Goal: Task Accomplishment & Management: Use online tool/utility

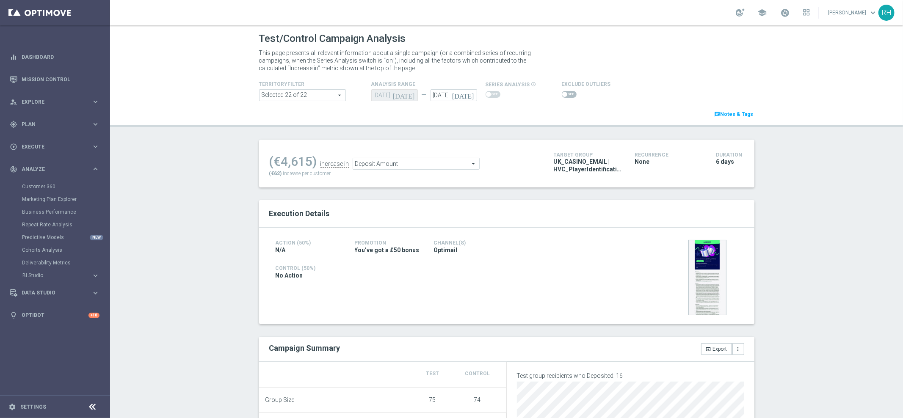
scroll to position [297, 0]
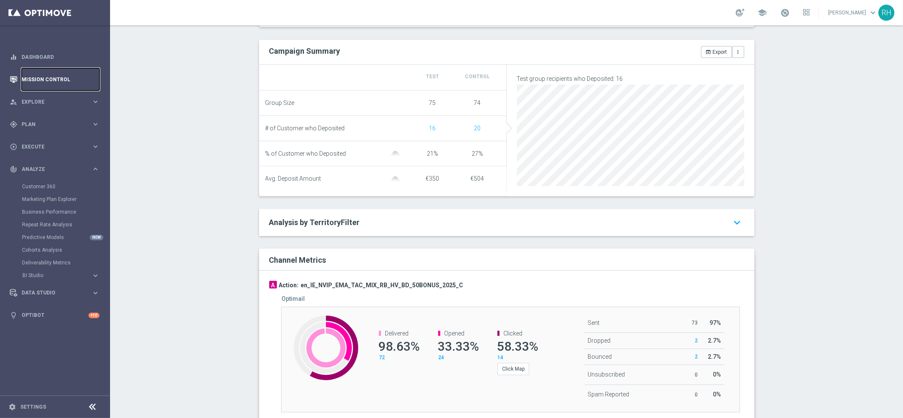
click at [88, 76] on link "Mission Control" at bounding box center [61, 79] width 78 height 22
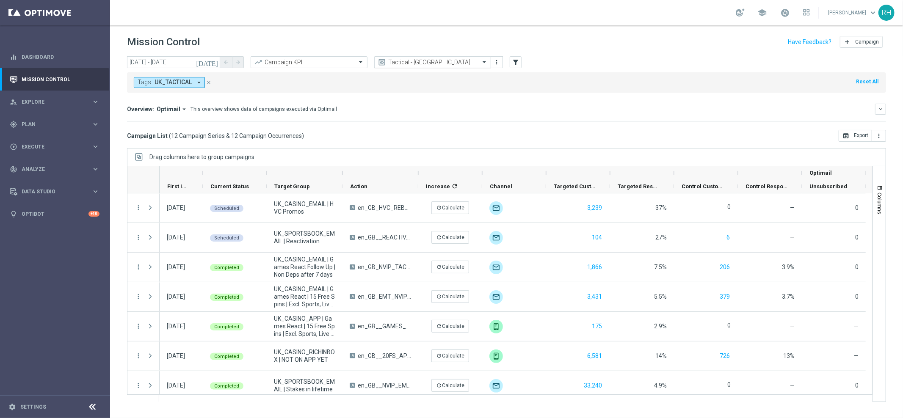
click at [441, 63] on input "text" at bounding box center [424, 62] width 91 height 7
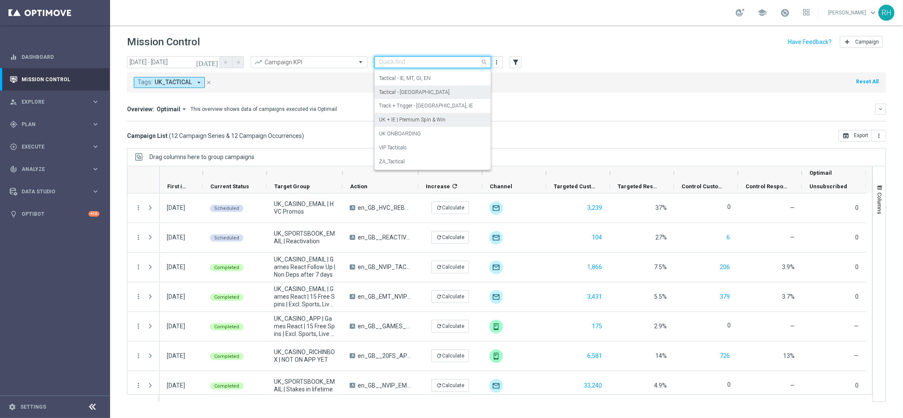
click at [441, 117] on label "UK + IE | Premium Spin & Win" at bounding box center [412, 119] width 66 height 7
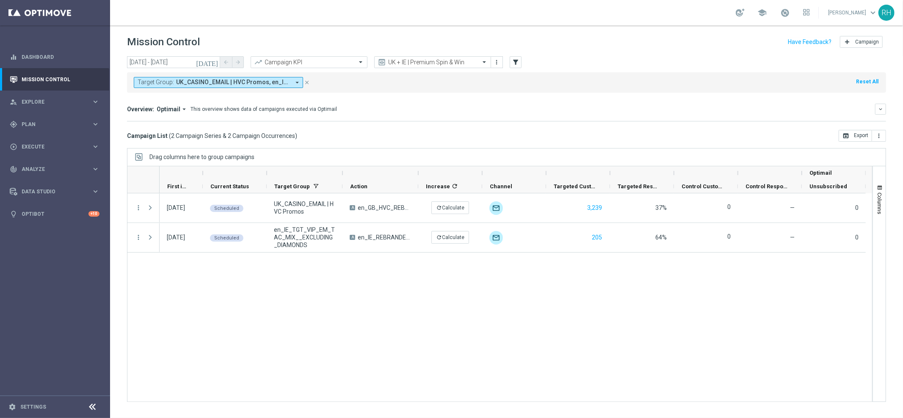
click at [284, 85] on span "UK_CASINO_EMAIL | HVC Promos, en_IE_TGT_VIP_EM_TAC_MIX__DIAMONDS_ONLY, en_IE_TG…" at bounding box center [233, 82] width 114 height 7
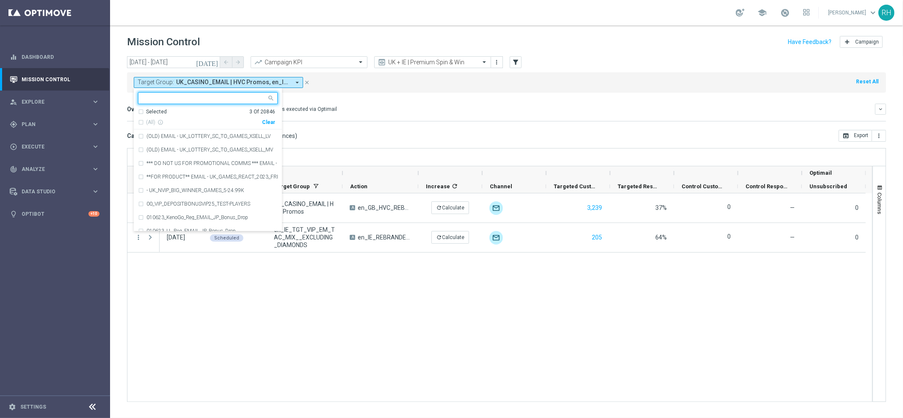
click at [0, 0] on div "Clear" at bounding box center [0, 0] width 0 height 0
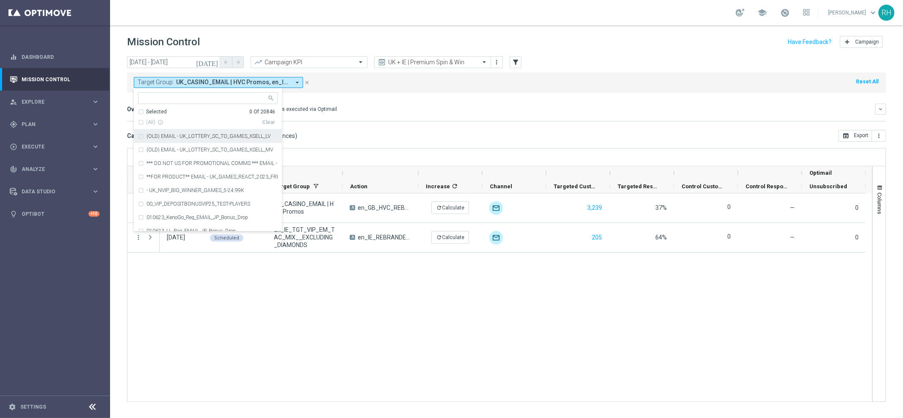
click at [196, 100] on input "text" at bounding box center [205, 98] width 124 height 7
paste input "UK_CASINO_RICHINBOX | LV | BlackJack Bet 5 Get 5"
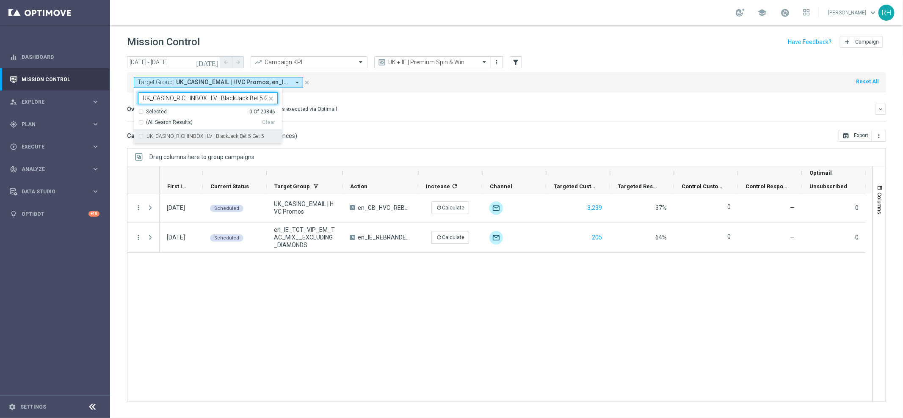
scroll to position [0, 11]
click at [201, 140] on div "UK_CASINO_RICHINBOX | LV | BlackJack Bet 5 Get 5" at bounding box center [208, 136] width 140 height 14
type input "UK_CASINO_RICHINBOX | LV | BlackJack Bet 5 Get 5"
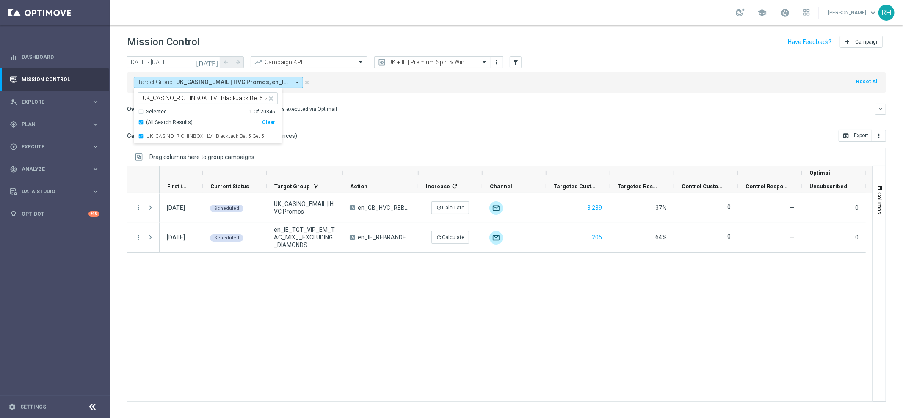
click at [413, 124] on mini-dashboard "Overview: Optimail arrow_drop_down This overview shows data of campaigns execut…" at bounding box center [506, 111] width 759 height 37
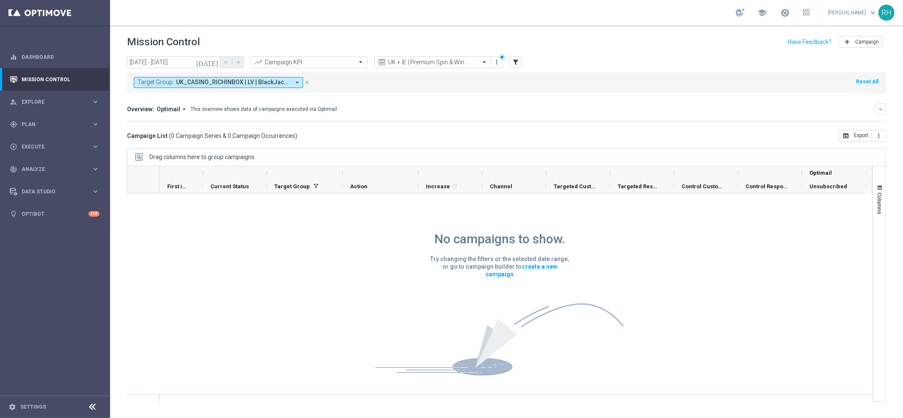
click at [272, 85] on span "UK_CASINO_RICHINBOX | LV | BlackJack Bet 5 Get 5" at bounding box center [233, 82] width 114 height 7
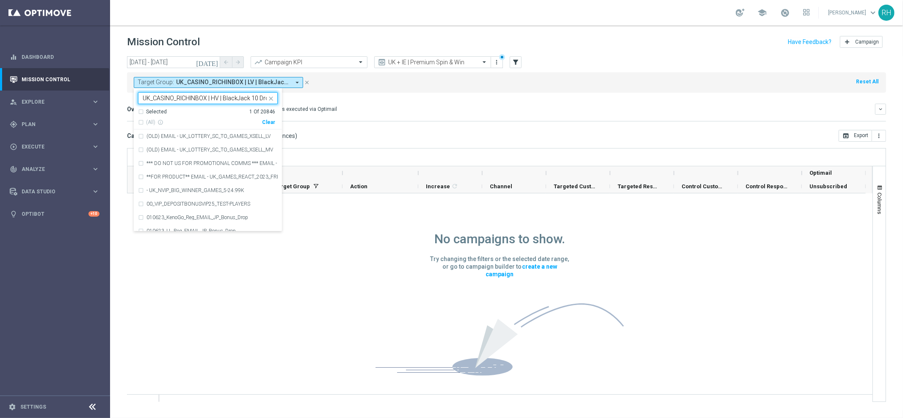
scroll to position [0, 5]
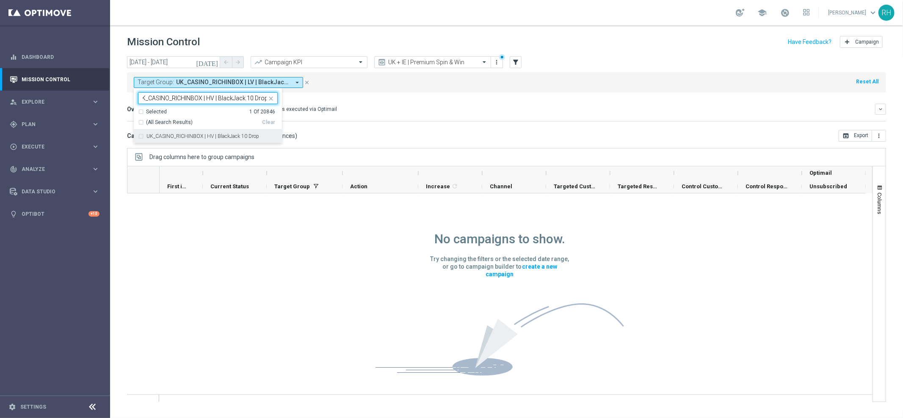
click at [234, 133] on div "UK_CASINO_RICHINBOX | HV | BlackJack 10 Drop" at bounding box center [208, 136] width 140 height 14
type input "UK_CASINO_RICHINBOX | HV | BlackJack 10 Drop"
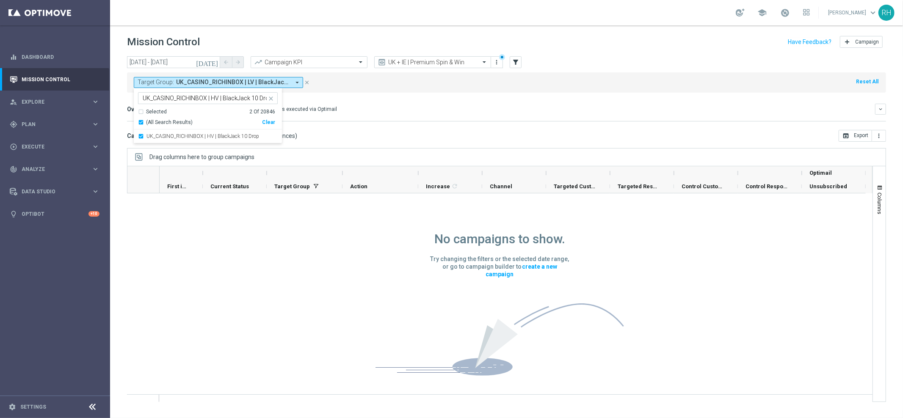
click at [405, 140] on div "Campaign List ( 0 Campaign Series & 0 Campaign Occurrences ) open_in_browser Ex…" at bounding box center [506, 136] width 759 height 12
click at [215, 63] on icon "[DATE]" at bounding box center [207, 62] width 23 height 8
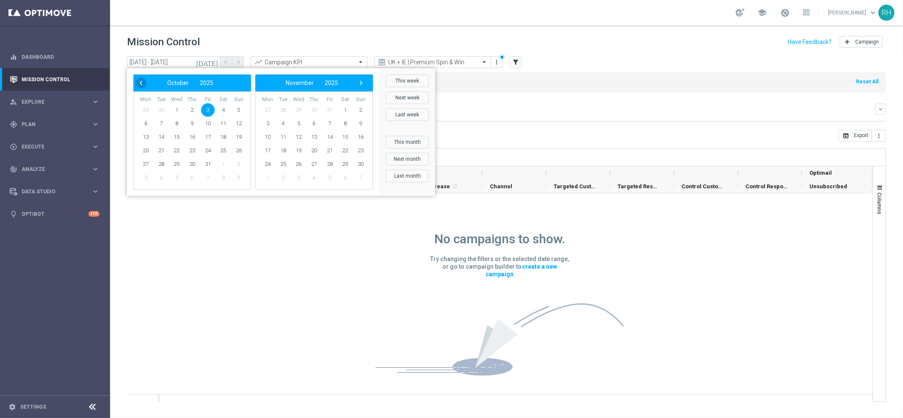
click at [145, 85] on span "‹" at bounding box center [140, 82] width 11 height 11
click at [223, 146] on span "27" at bounding box center [223, 151] width 14 height 14
click at [218, 145] on span "27" at bounding box center [223, 151] width 14 height 14
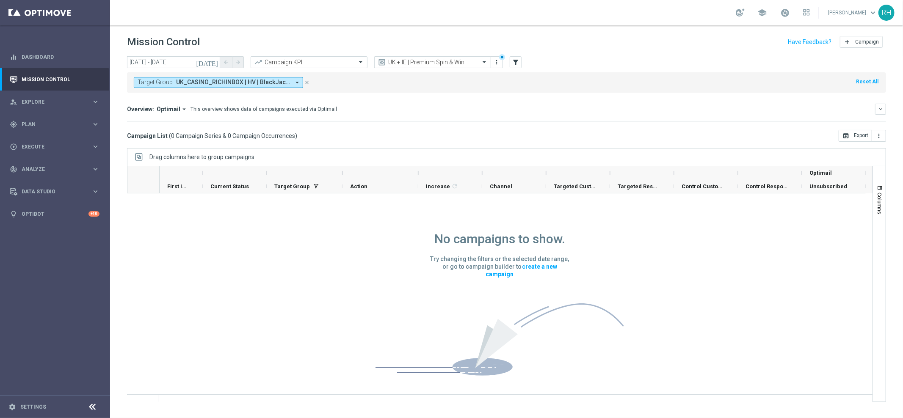
click at [215, 64] on icon "[DATE]" at bounding box center [207, 62] width 23 height 8
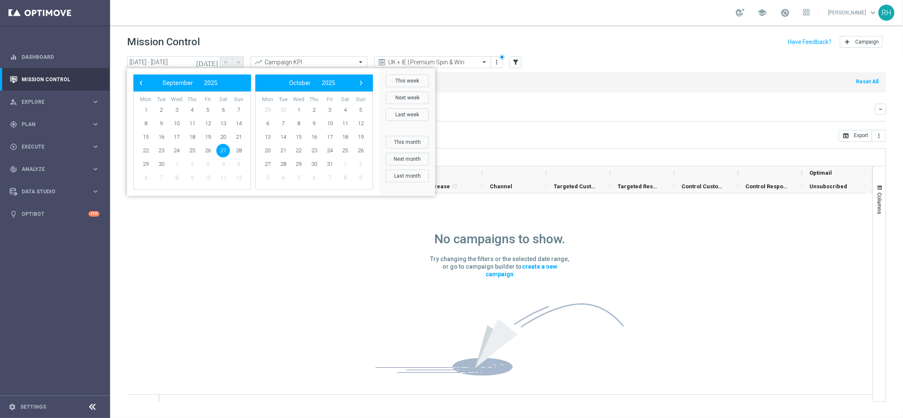
click at [212, 144] on td "26" at bounding box center [208, 151] width 16 height 14
click at [213, 151] on span "26" at bounding box center [208, 151] width 14 height 14
click at [212, 152] on span "26" at bounding box center [208, 151] width 14 height 14
type input "26 Sep 2025 - 26 Sep 2025"
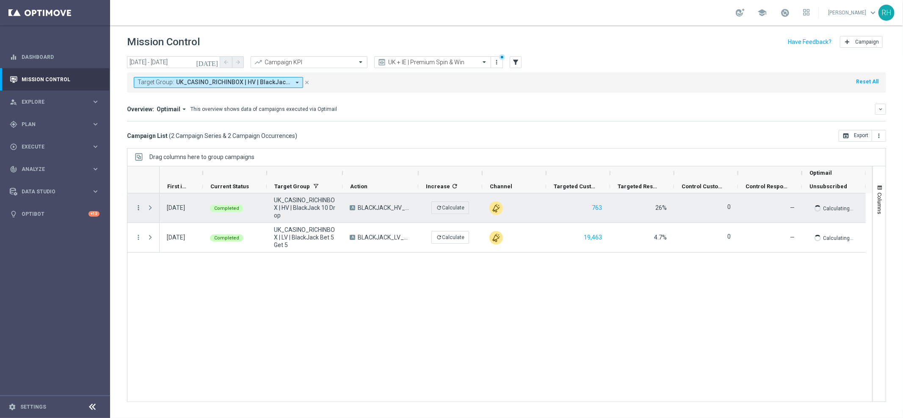
click at [139, 208] on icon "more_vert" at bounding box center [139, 208] width 8 height 8
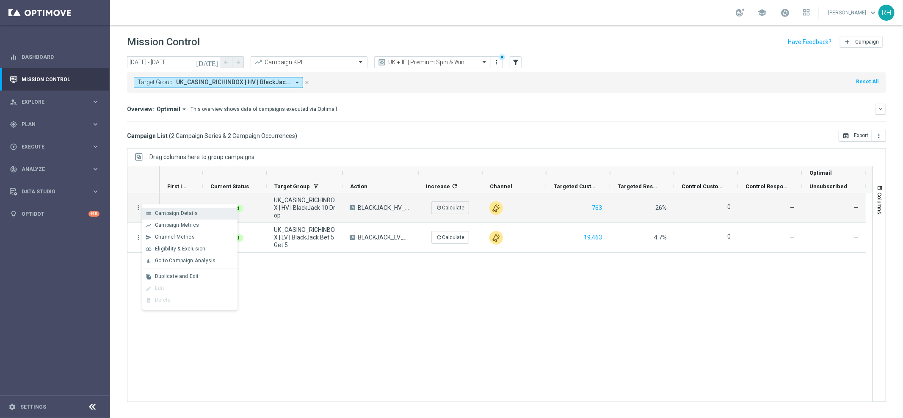
click at [164, 213] on span "Campaign Details" at bounding box center [176, 213] width 43 height 6
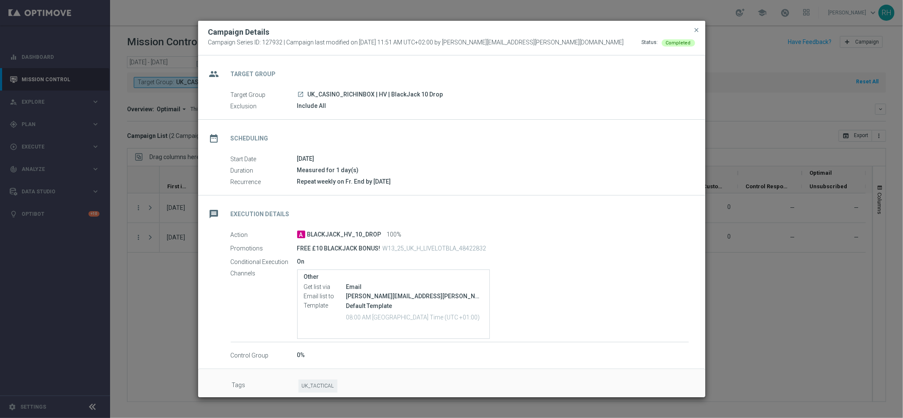
click at [421, 246] on p "W13_25_UK_H_LIVELOTBLA_48422832" at bounding box center [435, 249] width 104 height 8
copy p "W13_25_UK_H_LIVELOTBLA_48422832"
click at [569, 76] on div "group Target Group" at bounding box center [451, 72] width 507 height 35
click at [696, 29] on span "close" at bounding box center [696, 30] width 7 height 7
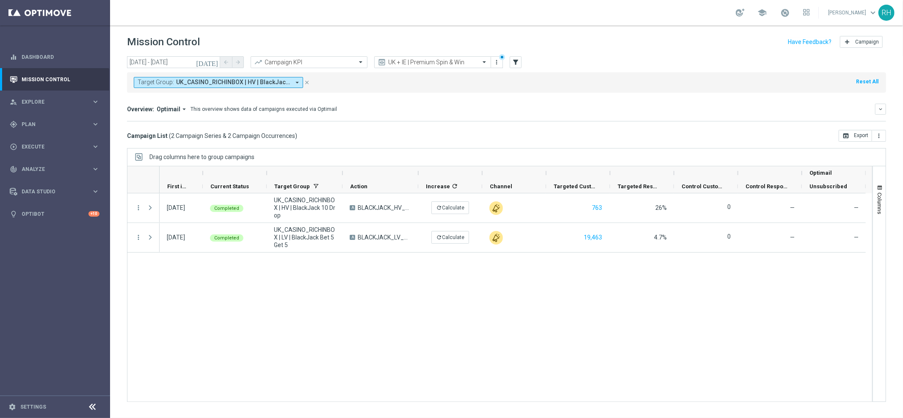
click at [667, 157] on div "Drag columns here to group campaigns" at bounding box center [506, 157] width 759 height 18
click at [666, 137] on div "Campaign List ( 2 Campaign Series & 2 Campaign Occurrences ) open_in_browser Ex…" at bounding box center [506, 136] width 759 height 12
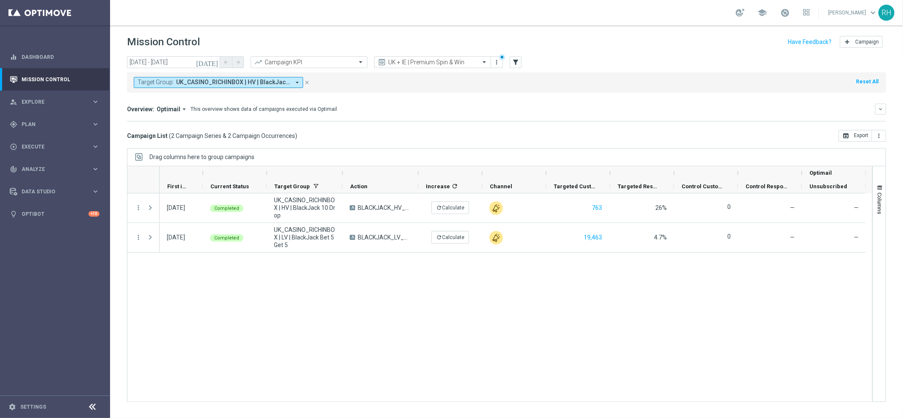
click at [247, 78] on button "Target Group: UK_CASINO_RICHINBOX | HV | BlackJack 10 Drop, UK_CASINO_RICHINBOX…" at bounding box center [218, 82] width 169 height 11
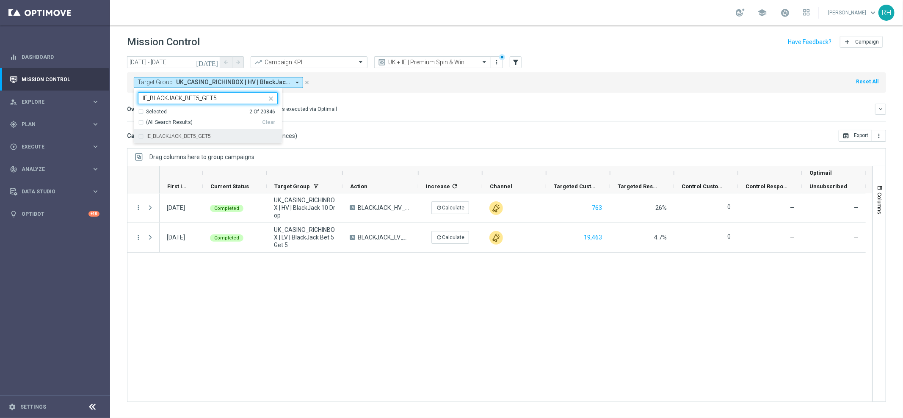
click at [215, 132] on div "IE_BLACKJACK_BET5_GET5" at bounding box center [208, 136] width 140 height 14
click at [235, 94] on div "Selected 3 of 20846 IE_BLACKJACK_BET5_GET5" at bounding box center [202, 98] width 128 height 11
paste input "IE_BLACKJACK_HV_10_DROP"
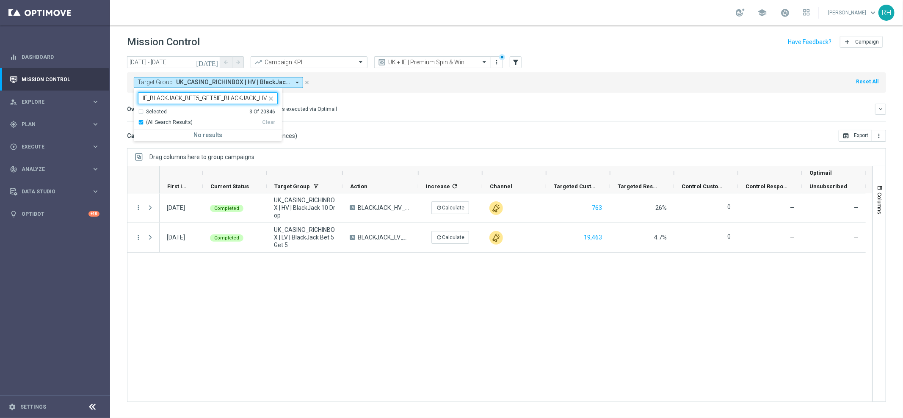
scroll to position [0, 27]
click at [234, 96] on input "IE_BLACKJACK_BET5_GET5IE_BLACKJACK_HV_10_DROP" at bounding box center [205, 98] width 124 height 7
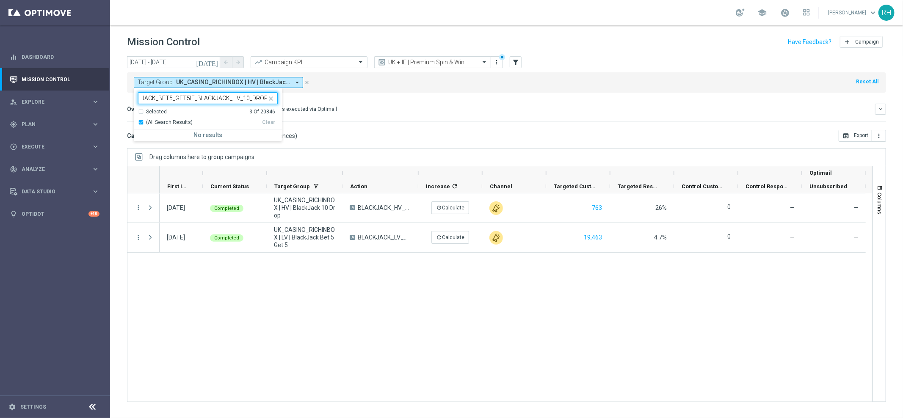
paste input "text"
click at [222, 139] on div "IE_BLACKJACK_HV_10_DROP" at bounding box center [211, 136] width 131 height 5
type input "IE_BLACKJACK_HV_10_DROP"
click at [430, 144] on div "today 26 Sep 2025 - 26 Sep 2025 arrow_back arrow_forward Campaign KPI trending_…" at bounding box center [506, 233] width 793 height 354
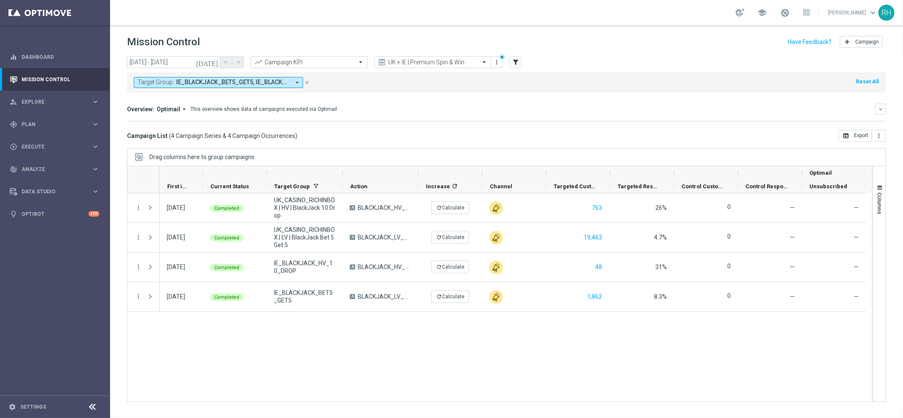
click at [401, 122] on mini-dashboard "Overview: Optimail arrow_drop_down This overview shows data of campaigns execut…" at bounding box center [506, 111] width 759 height 37
click at [459, 64] on input "text" at bounding box center [424, 62] width 91 height 7
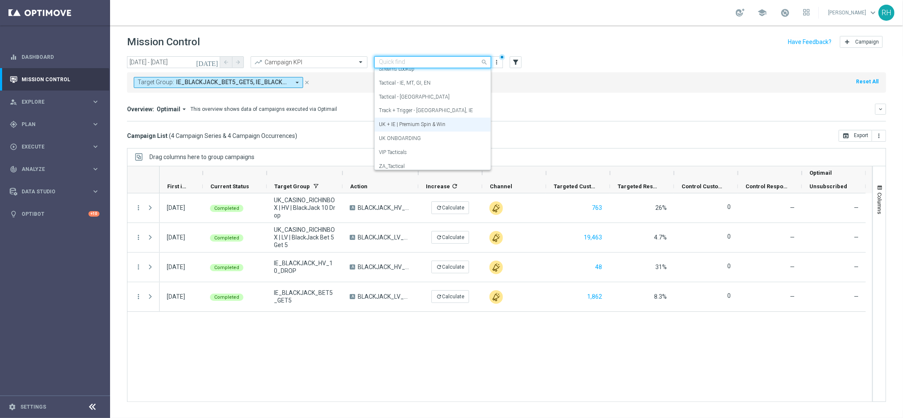
scroll to position [136, 0]
click at [518, 140] on div "Campaign List ( 4 Campaign Series & 4 Campaign Occurrences ) open_in_browser Ex…" at bounding box center [506, 136] width 759 height 12
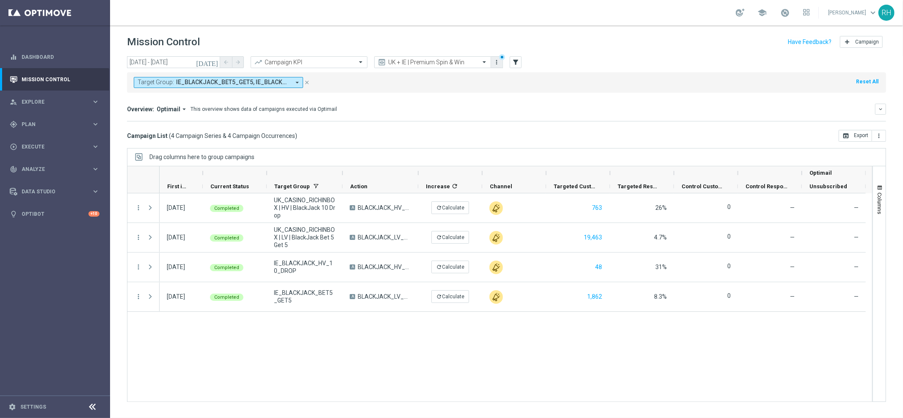
click at [500, 59] on button "more_vert" at bounding box center [497, 62] width 8 height 10
click at [529, 85] on div "add Save as new view Primary views can not be edited" at bounding box center [536, 90] width 93 height 12
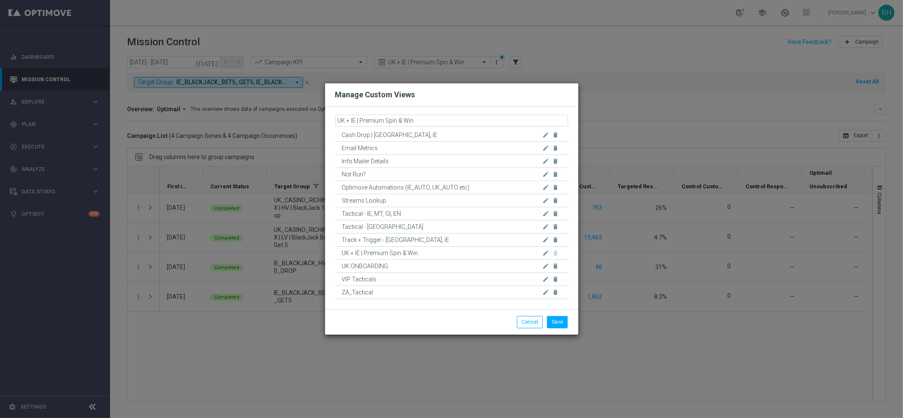
drag, startPoint x: 361, startPoint y: 117, endPoint x: 413, endPoint y: 121, distance: 51.8
click at [413, 121] on input "UK + IE | Premium Spin & Win" at bounding box center [451, 121] width 233 height 12
type input "UK + IE | Blackjack Promos"
click at [559, 323] on button "Save" at bounding box center [557, 322] width 21 height 12
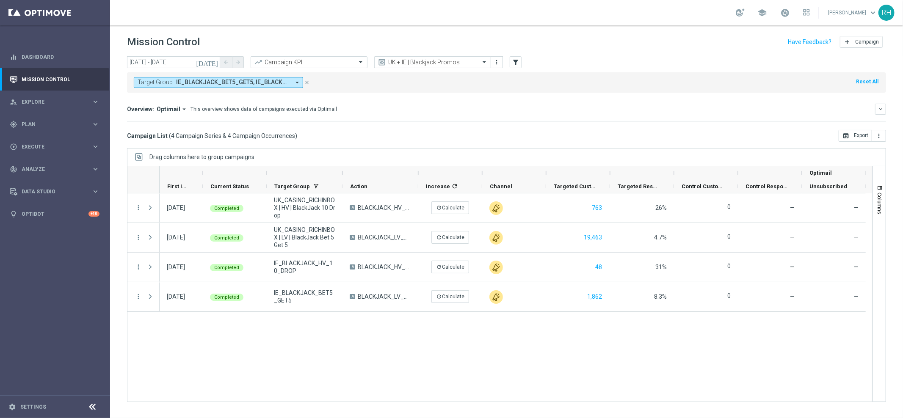
click at [217, 61] on icon "[DATE]" at bounding box center [207, 62] width 23 height 8
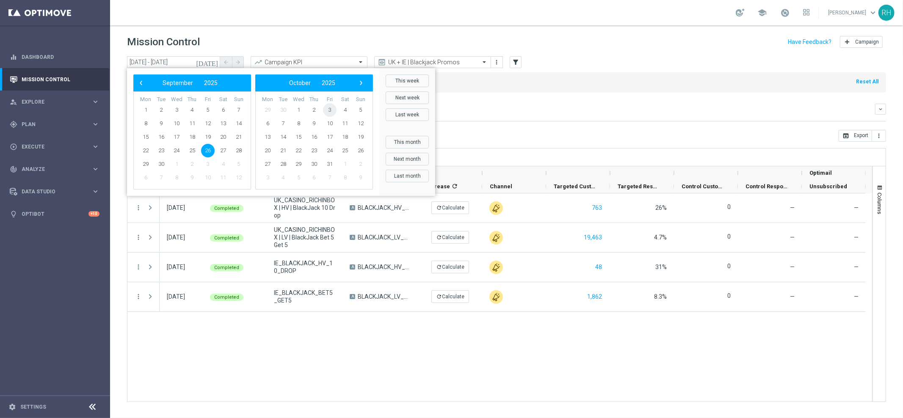
click at [329, 113] on span "3" at bounding box center [330, 110] width 14 height 14
click at [205, 110] on span "3" at bounding box center [208, 110] width 14 height 14
type input "[DATE] - [DATE]"
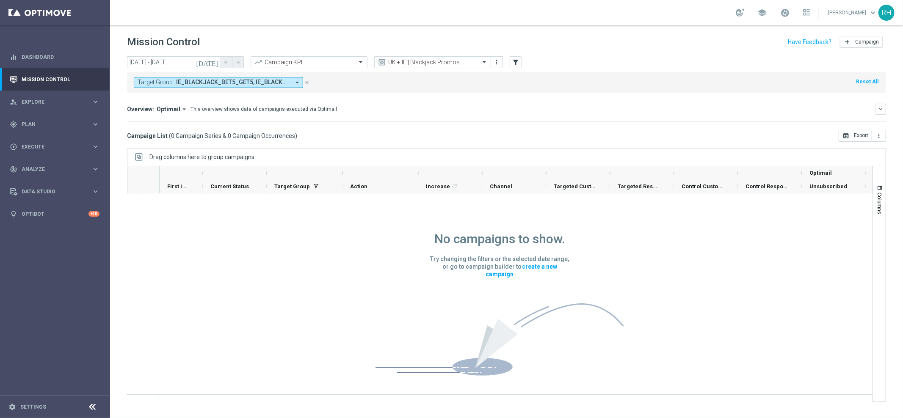
click at [416, 134] on div "Campaign List ( 0 Campaign Series & 0 Campaign Occurrences ) open_in_browser Ex…" at bounding box center [506, 136] width 759 height 12
click at [215, 61] on icon "[DATE]" at bounding box center [207, 62] width 23 height 8
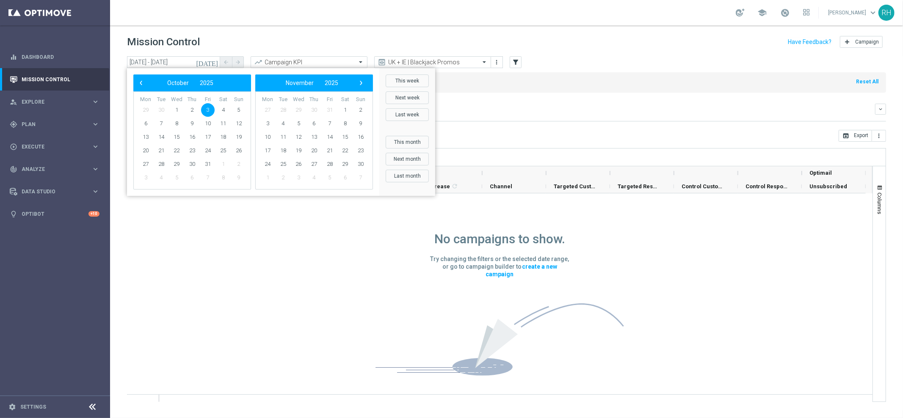
click at [555, 96] on mini-dashboard "Overview: Optimail arrow_drop_down This overview shows data of campaigns execut…" at bounding box center [506, 111] width 759 height 37
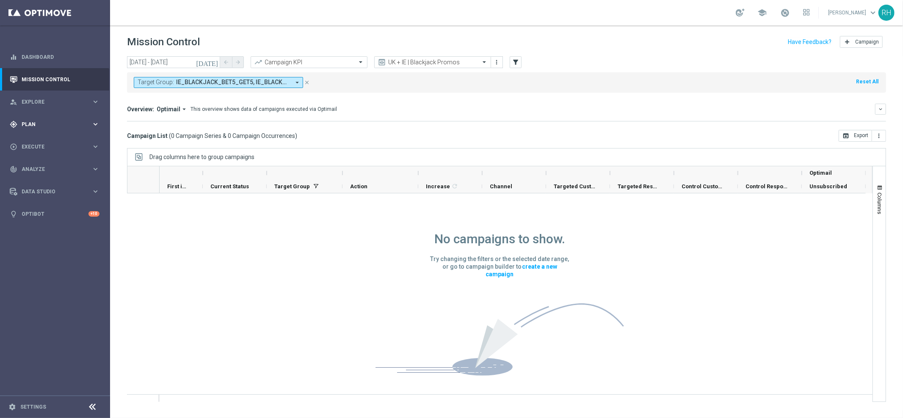
click at [39, 122] on span "Plan" at bounding box center [57, 124] width 70 height 5
click at [46, 137] on div "Target Groups" at bounding box center [65, 141] width 87 height 13
click at [31, 144] on link "Target Groups" at bounding box center [55, 141] width 66 height 7
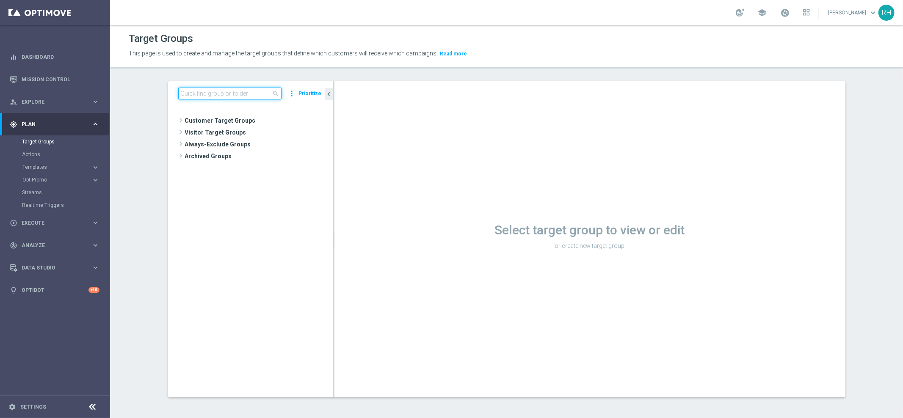
click at [249, 94] on input at bounding box center [229, 94] width 103 height 12
paste input "UK_CASINO_EMAIL | HVC Promos"
type input "UK_CASINO_EMAIL | HVC Promos"
click at [279, 154] on span "UK_CASINO_EMAIL | HVC Promos" at bounding box center [266, 156] width 94 height 7
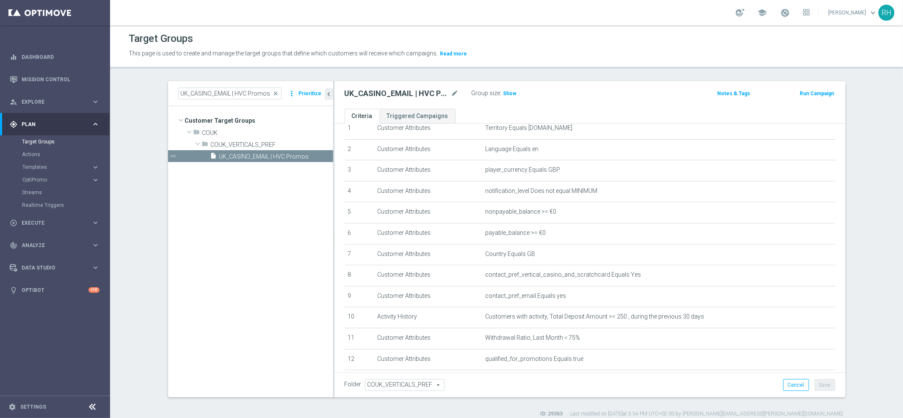
scroll to position [79, 0]
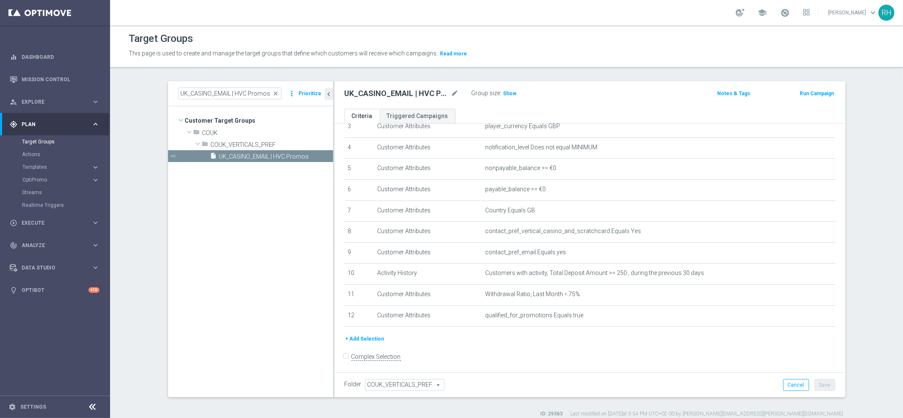
click at [730, 353] on form "Complex Selection Invalid Expression" at bounding box center [589, 365] width 490 height 31
click at [565, 350] on form "Complex Selection Invalid Expression" at bounding box center [589, 365] width 490 height 31
click at [508, 72] on div "Target Groups This page is used to create and manage the target groups that def…" at bounding box center [506, 221] width 793 height 393
click at [507, 88] on div "Group size : Show" at bounding box center [513, 93] width 85 height 10
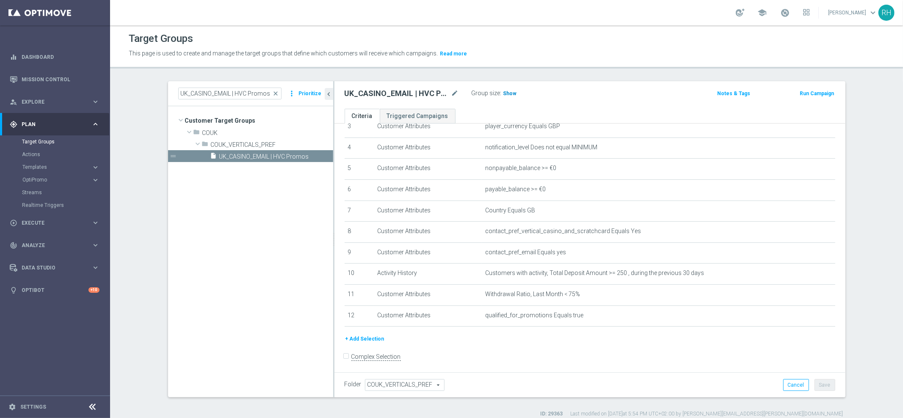
click at [505, 92] on span "Show" at bounding box center [510, 94] width 14 height 6
click at [403, 93] on h2 "UK_CASINO_EMAIL | HVC Promos" at bounding box center [396, 93] width 105 height 10
click at [403, 92] on h2 "UK_CASINO_EMAIL | HVC Promos" at bounding box center [396, 93] width 105 height 10
copy div "UK_CASINO_EMAIL | HVC Promos"
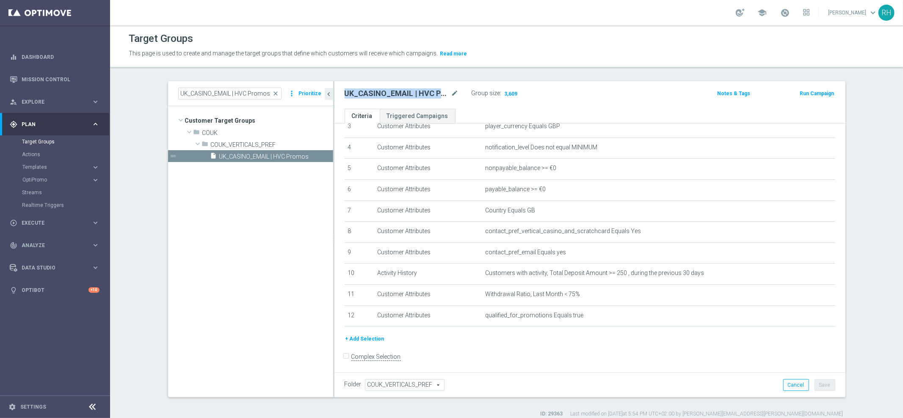
click at [508, 48] on div "This page is used to create and manage the target groups that define which cust…" at bounding box center [410, 54] width 576 height 14
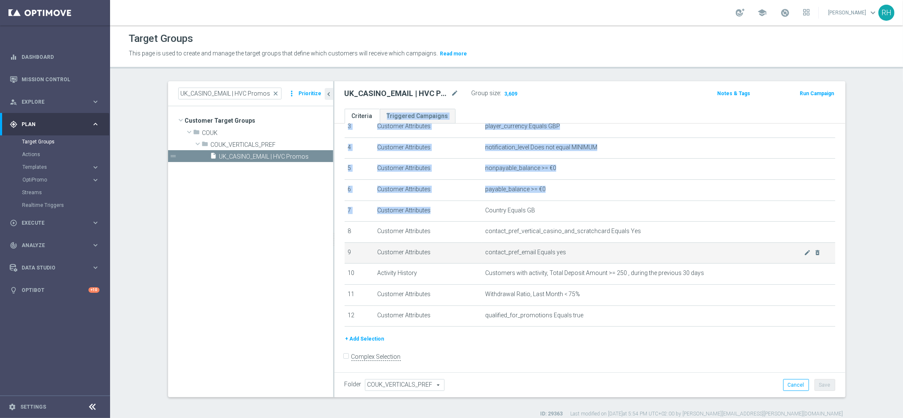
drag, startPoint x: 565, startPoint y: 161, endPoint x: 627, endPoint y: 248, distance: 107.1
click at [623, 244] on div "Criteria Triggered Campaigns # Selection Type Criteria delete_forever 1 Custome…" at bounding box center [589, 241] width 511 height 264
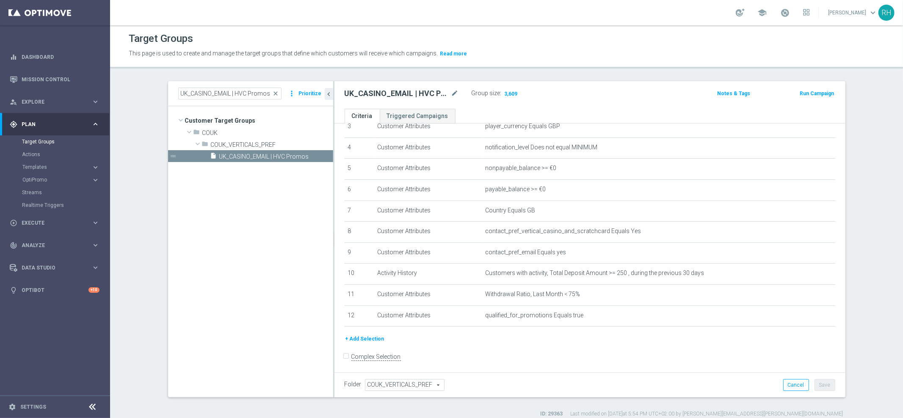
click at [685, 374] on div "Folder COUK_VERTICALS_PREF COUK_VERTICALS_PREF arrow_drop_down search Cancel Sa…" at bounding box center [589, 384] width 511 height 25
click at [592, 53] on p "This page is used to create and manage the target groups that define which cust…" at bounding box center [410, 53] width 563 height 9
click at [364, 339] on button "+ Add Selection" at bounding box center [364, 338] width 41 height 9
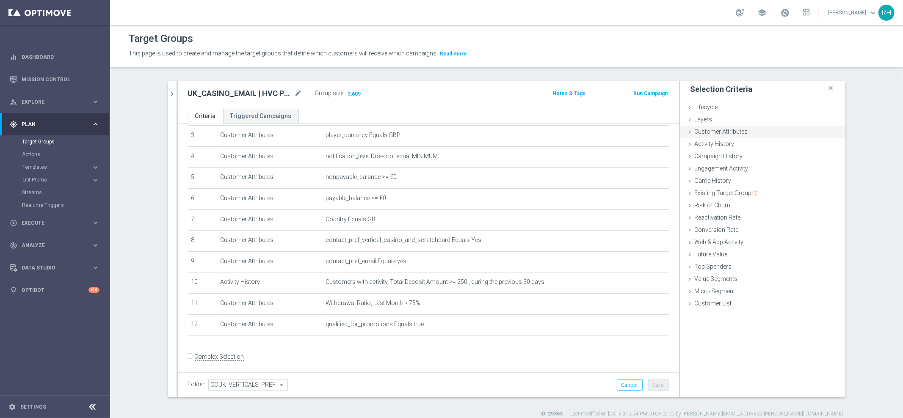
click at [732, 126] on div "Customer Attributes done" at bounding box center [762, 132] width 165 height 13
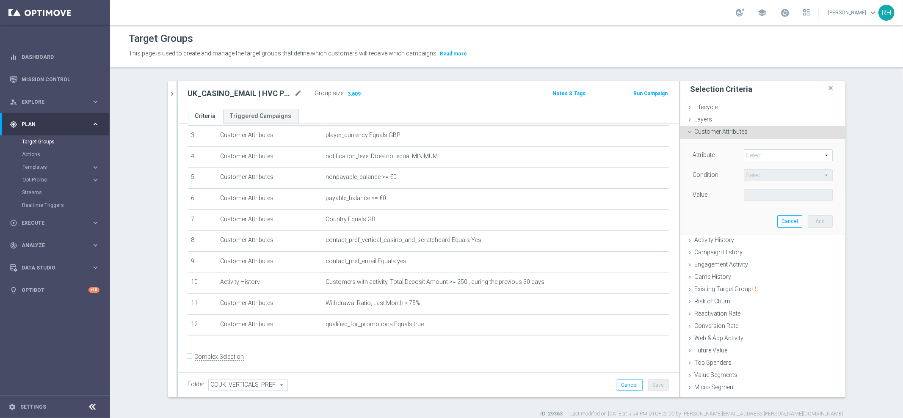
click at [766, 153] on span at bounding box center [788, 155] width 88 height 11
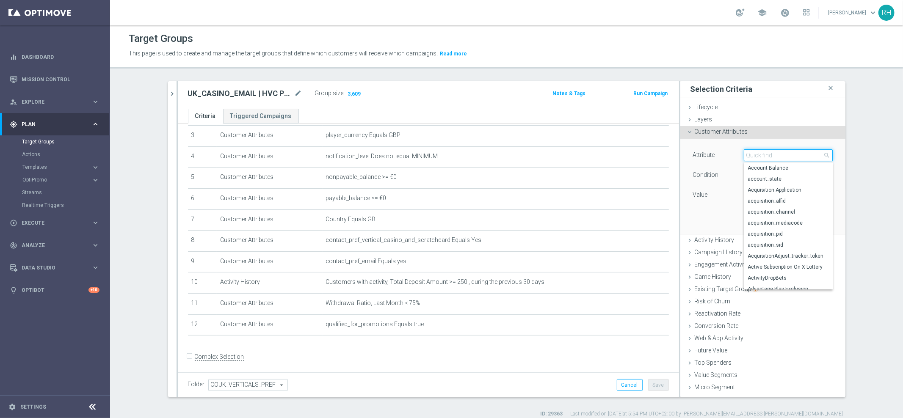
click at [767, 157] on input "search" at bounding box center [788, 155] width 89 height 12
type input "depos"
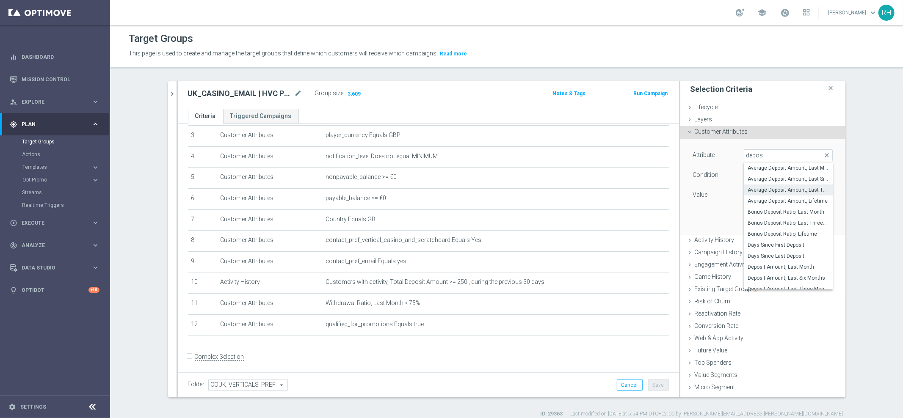
click at [773, 189] on span "Average Deposit Amount, Last Three Months" at bounding box center [788, 190] width 80 height 7
type input "Average Deposit Amount, Last Three Months"
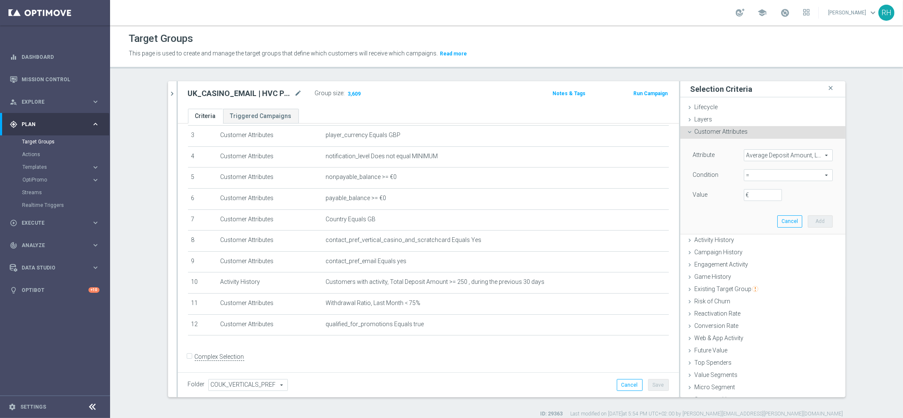
click at [789, 170] on span "=" at bounding box center [788, 175] width 88 height 11
click at [757, 241] on span ">=" at bounding box center [788, 243] width 80 height 7
type input ">="
click at [750, 196] on input "€" at bounding box center [763, 195] width 38 height 12
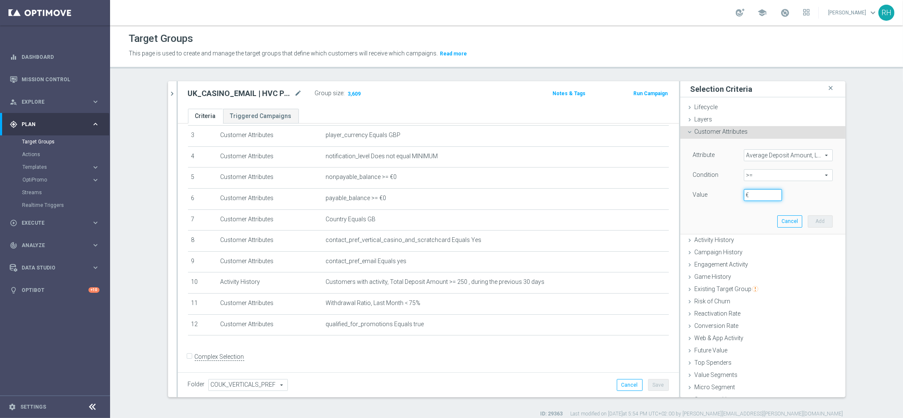
click at [750, 196] on input "€" at bounding box center [763, 195] width 38 height 12
type input "1"
type input "2"
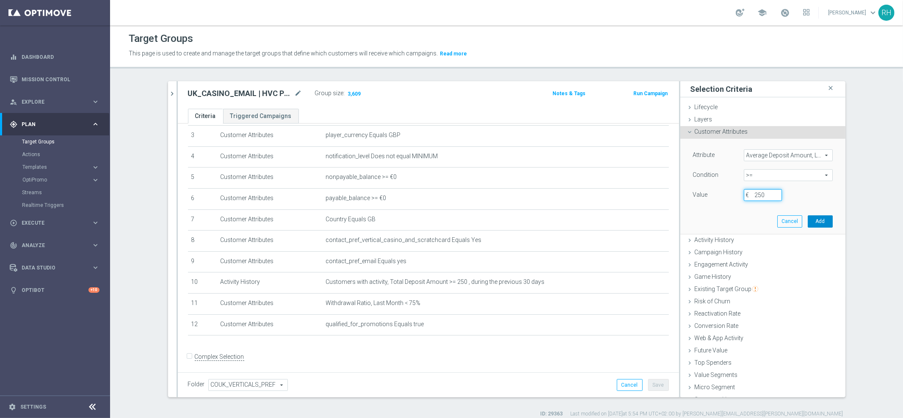
type input "250"
click at [807, 221] on button "Add" at bounding box center [819, 221] width 25 height 12
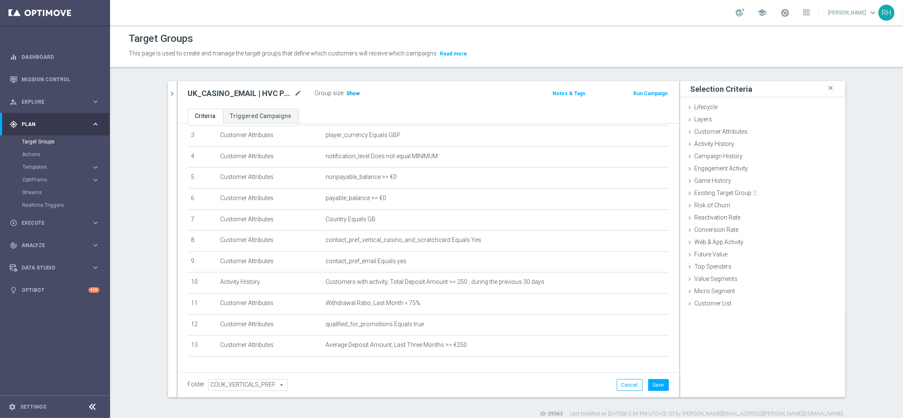
click at [347, 95] on span "Show" at bounding box center [354, 94] width 14 height 6
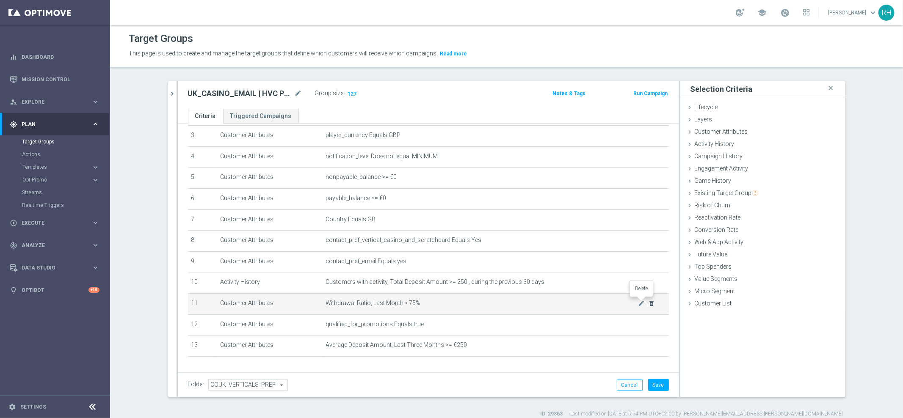
click at [648, 302] on icon "delete_forever" at bounding box center [651, 303] width 7 height 7
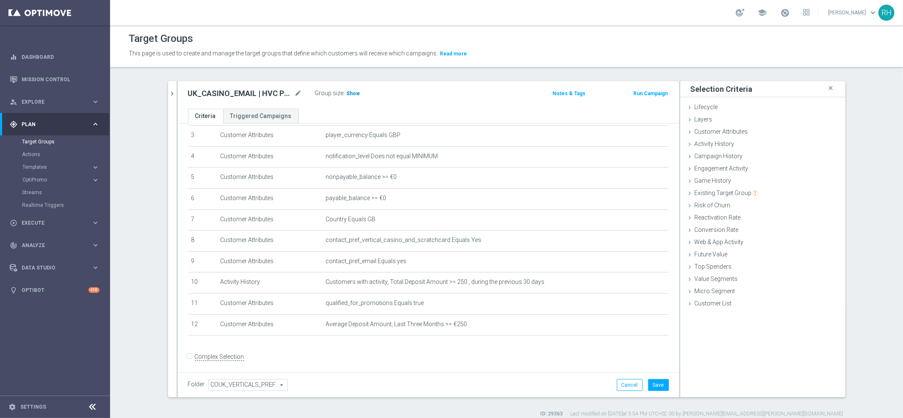
click at [347, 94] on span "Show" at bounding box center [354, 94] width 14 height 6
click at [451, 95] on div "UK_CASINO_EMAIL | HVC Promos mode_edit Group size : Show Calculating…" at bounding box center [346, 94] width 329 height 12
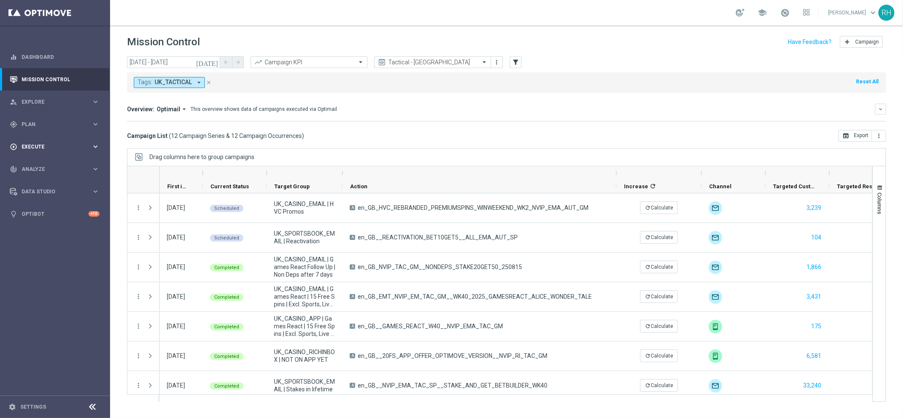
scroll to position [140, 0]
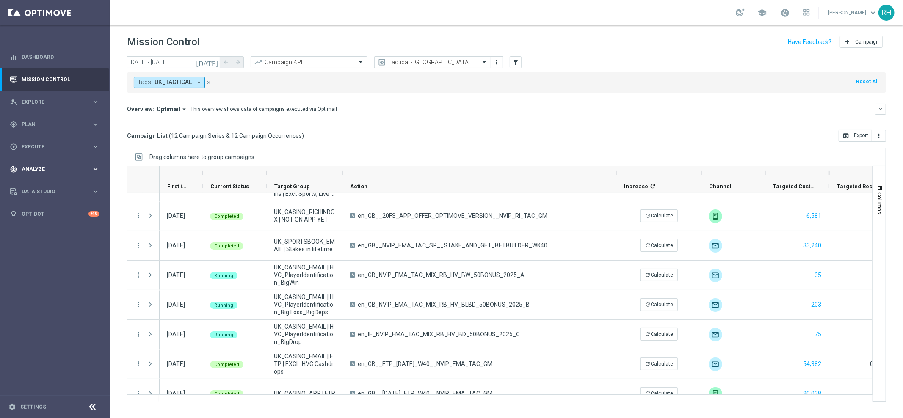
click at [77, 160] on div "track_changes Analyze keyboard_arrow_right" at bounding box center [54, 169] width 109 height 22
click at [54, 187] on link "Customer 360" at bounding box center [55, 186] width 66 height 7
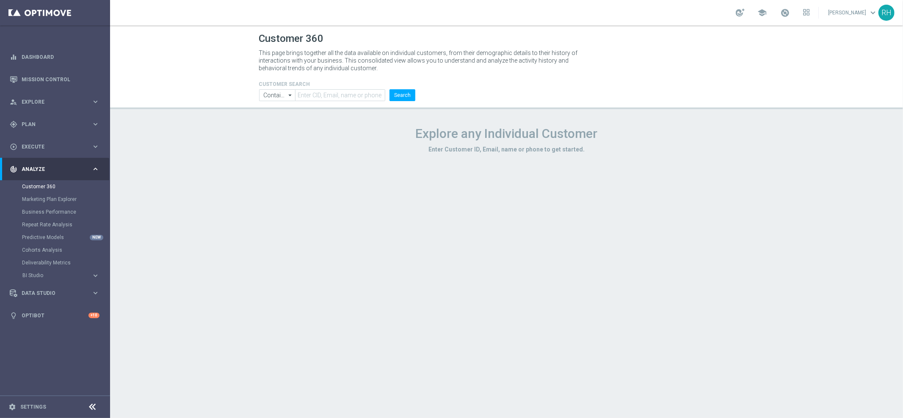
click at [375, 102] on header "Customer 360 This page brings together all the data available on individual cus…" at bounding box center [506, 67] width 793 height 84
click at [369, 92] on input "text" at bounding box center [340, 95] width 90 height 12
paste input "13341016"
type input "13341016"
click at [389, 89] on button "Search" at bounding box center [402, 95] width 26 height 12
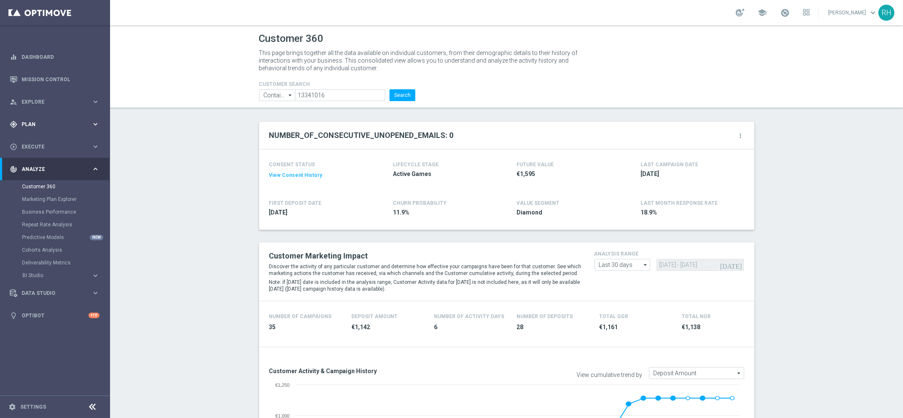
click at [77, 129] on div "gps_fixed Plan keyboard_arrow_right" at bounding box center [54, 124] width 109 height 22
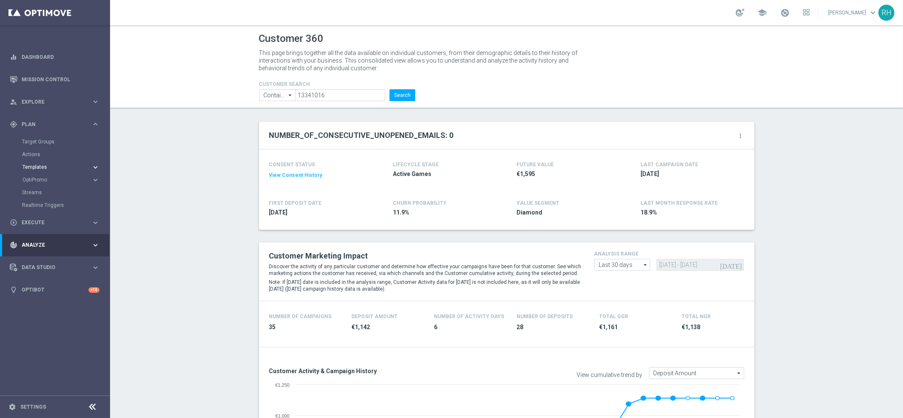
click at [67, 168] on span "Templates" at bounding box center [52, 167] width 61 height 5
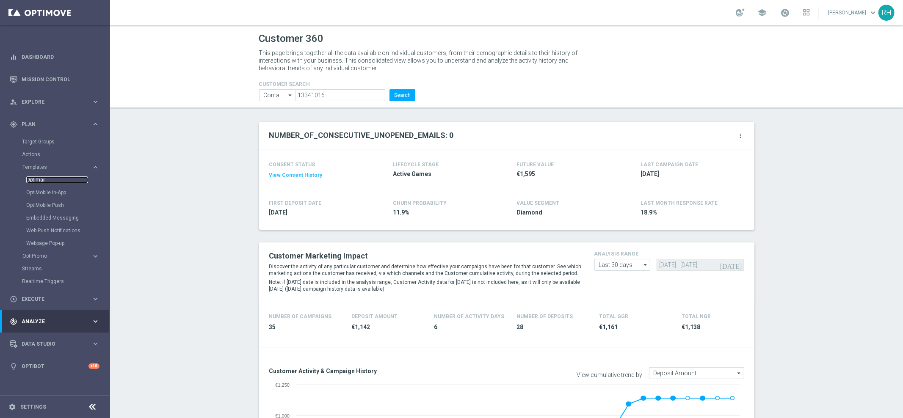
click at [44, 181] on link "Optimail" at bounding box center [57, 179] width 62 height 7
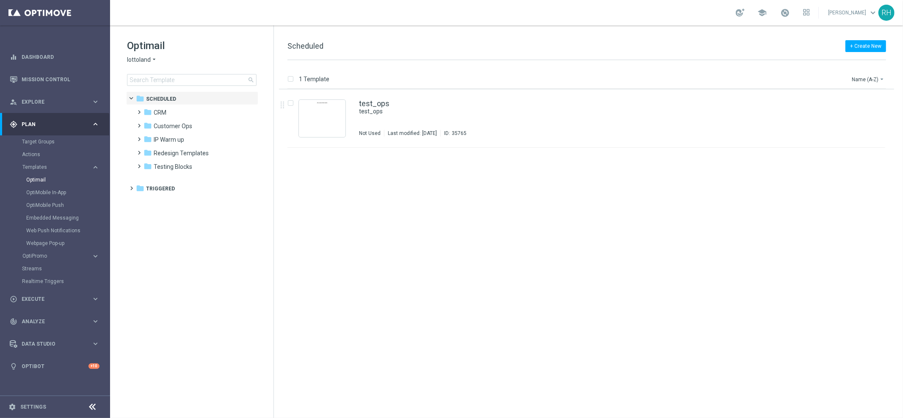
click at [146, 62] on span "lottoland" at bounding box center [139, 60] width 24 height 8
click at [225, 182] on div "folder Triggered more_vert" at bounding box center [192, 188] width 132 height 14
click at [151, 64] on div "Optimail lottoland arrow_drop_down × lottoland search" at bounding box center [200, 62] width 146 height 47
click at [151, 61] on icon "arrow_drop_down" at bounding box center [154, 60] width 7 height 8
click at [245, 245] on tree-viewport "folder Scheduled more_vert folder CRM more_vert" at bounding box center [199, 253] width 146 height 325
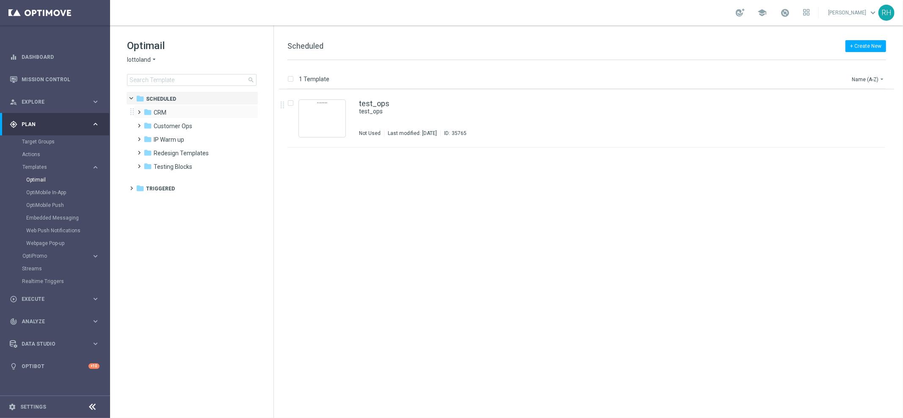
click at [140, 110] on span at bounding box center [138, 108] width 4 height 3
click at [148, 137] on span at bounding box center [146, 135] width 4 height 3
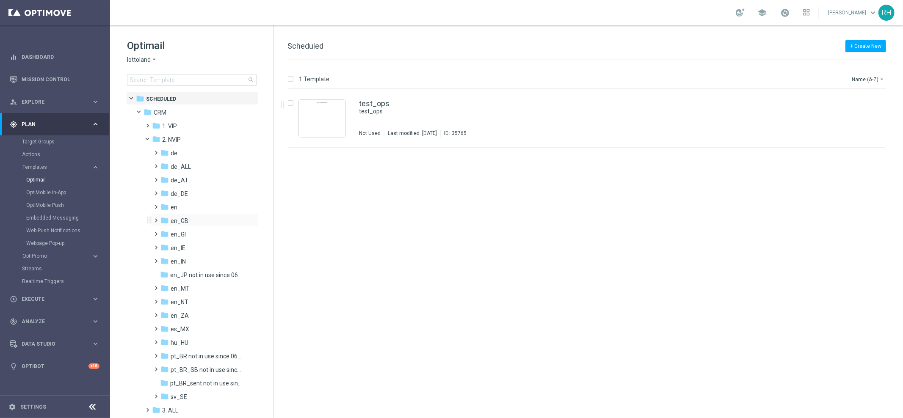
click at [156, 218] on span at bounding box center [155, 216] width 4 height 3
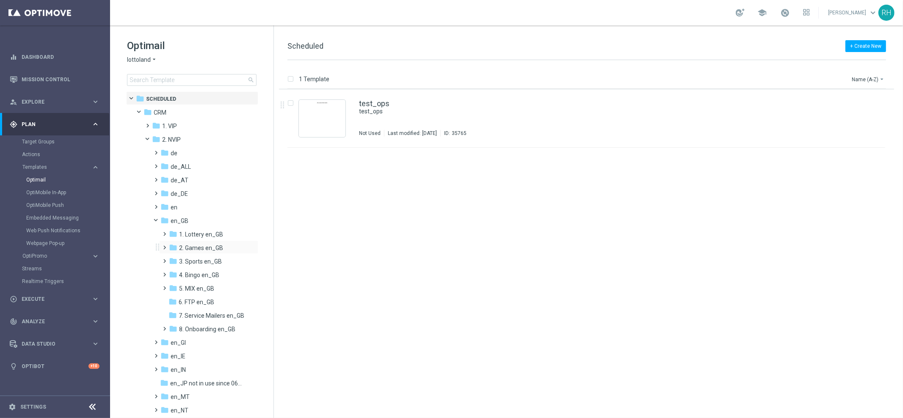
click at [164, 245] on span at bounding box center [163, 243] width 4 height 3
click at [190, 273] on span "TAC GM en_GB" at bounding box center [207, 275] width 41 height 8
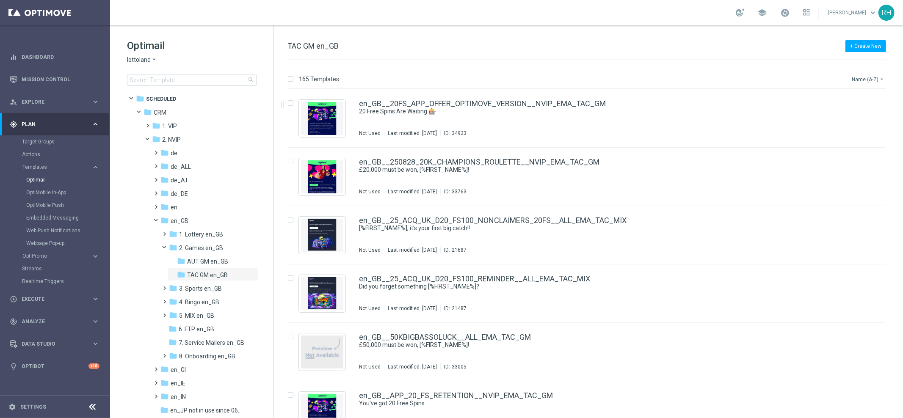
click at [872, 74] on button "Name (A-Z) arrow_drop_down" at bounding box center [868, 79] width 35 height 10
click at [865, 97] on div "Name (A-Z)" at bounding box center [852, 94] width 68 height 12
click at [871, 79] on button "Name (A-Z) arrow_drop_down" at bounding box center [868, 79] width 35 height 10
click at [861, 115] on span "Date Modified (Newest)" at bounding box center [853, 117] width 57 height 6
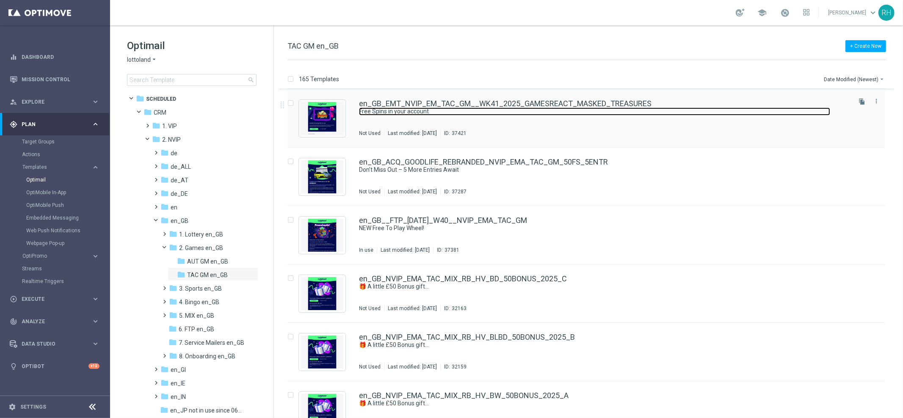
click at [668, 113] on link "Free Spins in your account" at bounding box center [594, 111] width 471 height 8
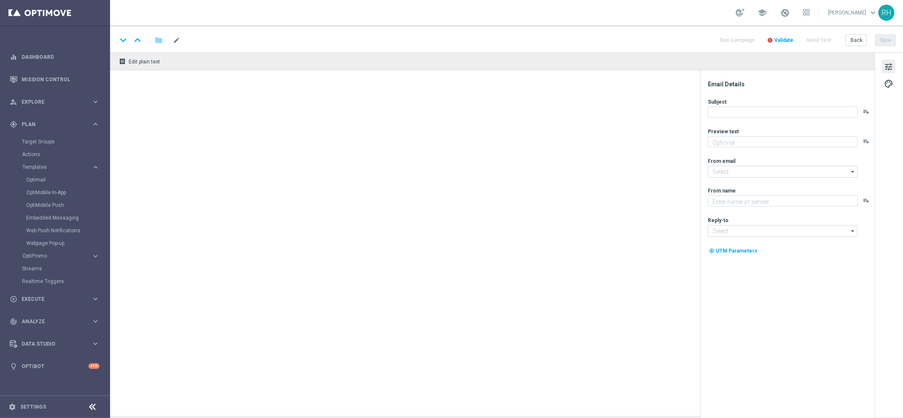
type textarea "Log in to unlock!"
type textarea "Lottoland"
type input "[EMAIL_ADDRESS][DOMAIN_NAME]"
